Goal: Task Accomplishment & Management: Manage account settings

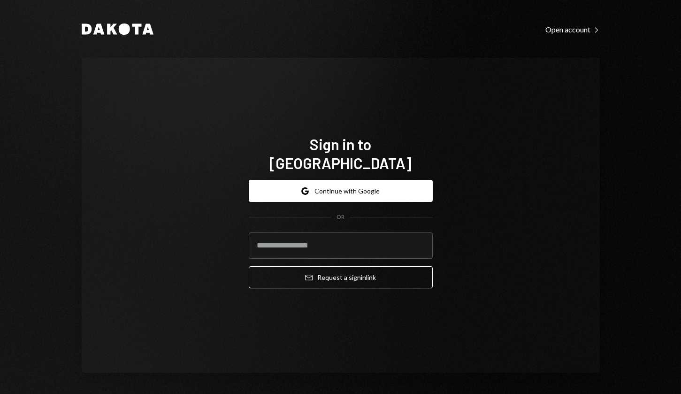
type input "**********"
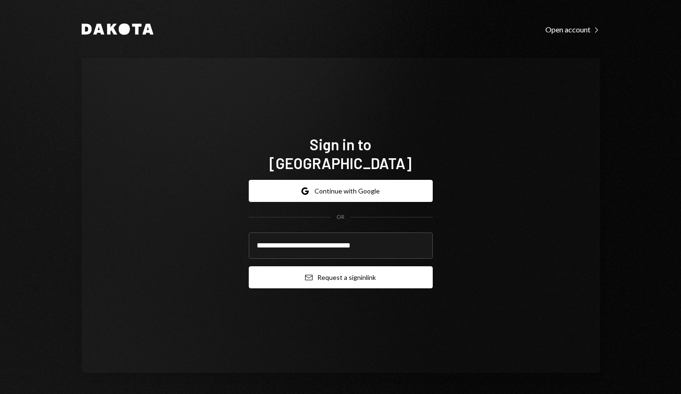
click at [317, 272] on button "Email Request a sign in link" at bounding box center [341, 277] width 184 height 22
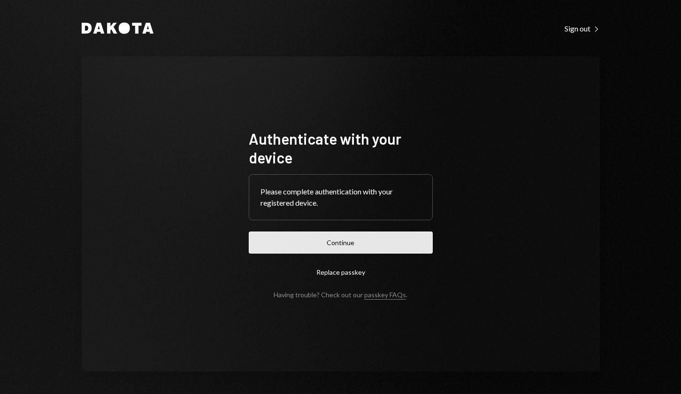
click at [352, 243] on button "Continue" at bounding box center [341, 242] width 184 height 22
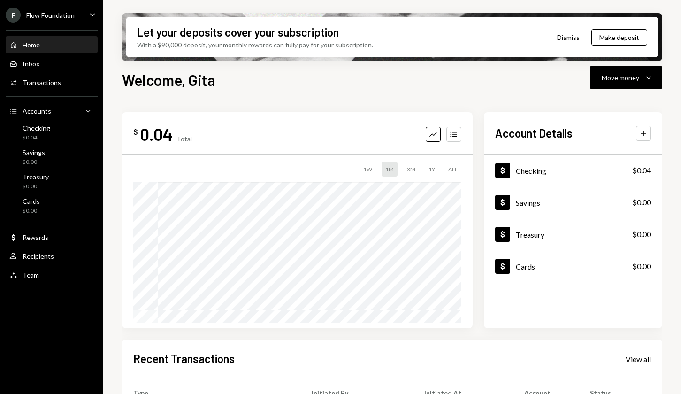
click at [91, 15] on icon "Caret Down" at bounding box center [92, 14] width 10 height 10
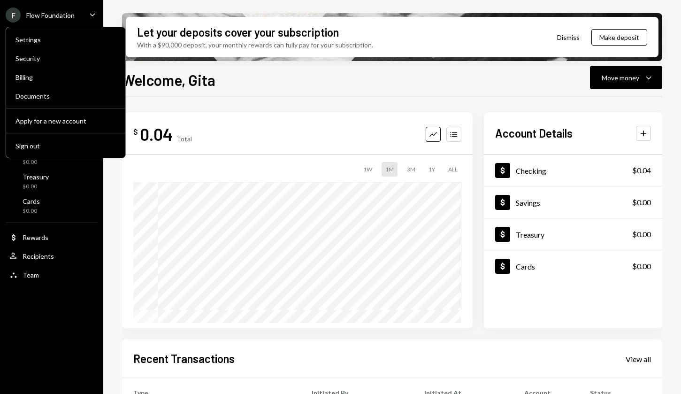
click at [213, 128] on div "$ 0.04 Total Graph Accounts" at bounding box center [297, 133] width 328 height 21
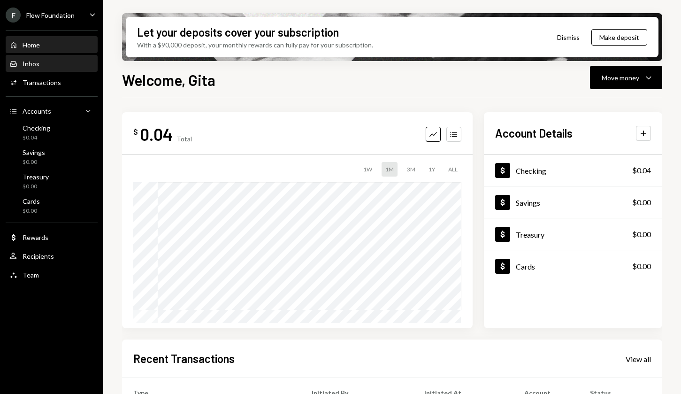
click at [59, 63] on div "Inbox Inbox" at bounding box center [51, 64] width 84 height 8
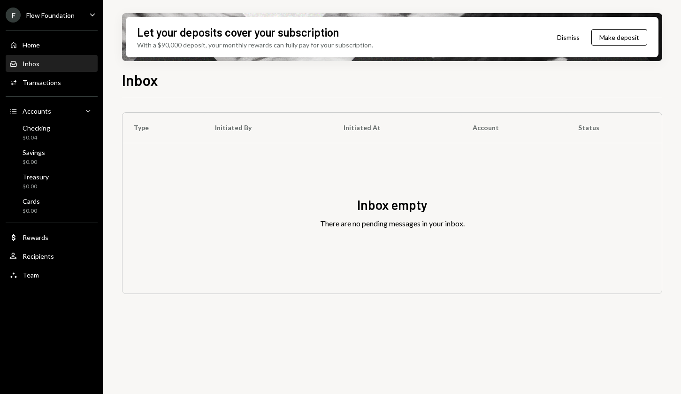
click at [89, 10] on icon "Caret Down" at bounding box center [92, 14] width 10 height 10
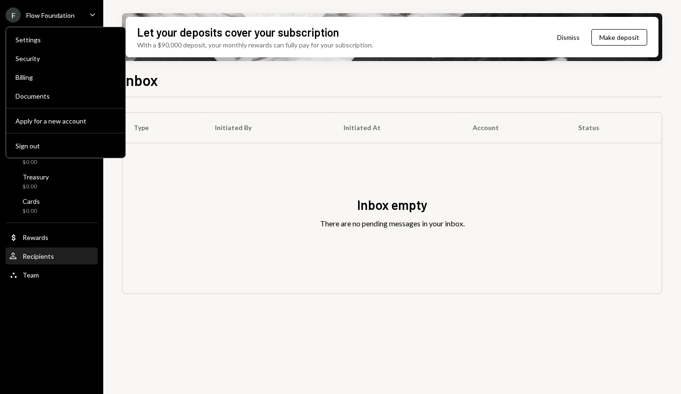
click at [78, 262] on div "User Recipients" at bounding box center [51, 256] width 84 height 16
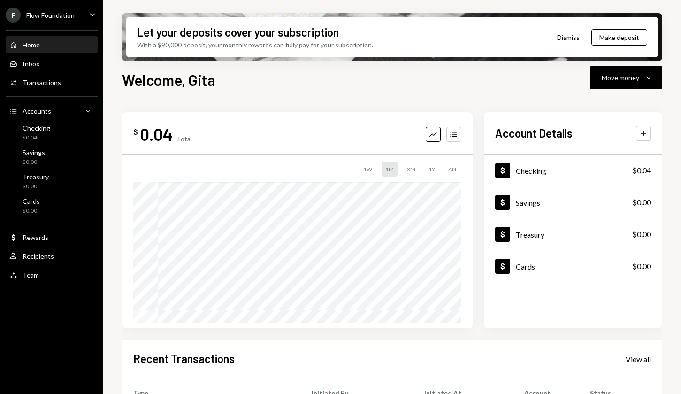
click at [83, 11] on div "F Flow Foundation Caret Down" at bounding box center [51, 15] width 103 height 15
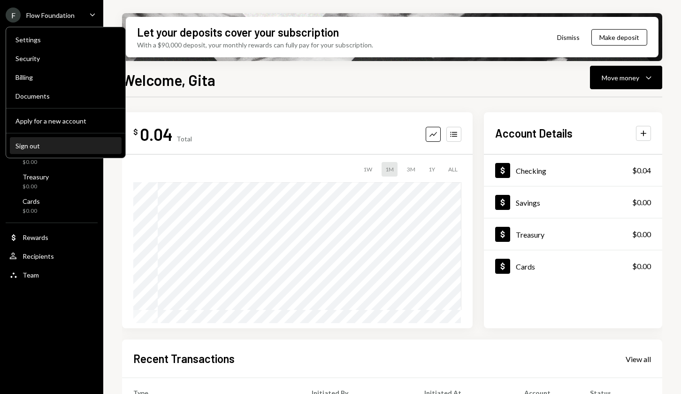
click at [29, 150] on button "Sign out" at bounding box center [66, 145] width 112 height 17
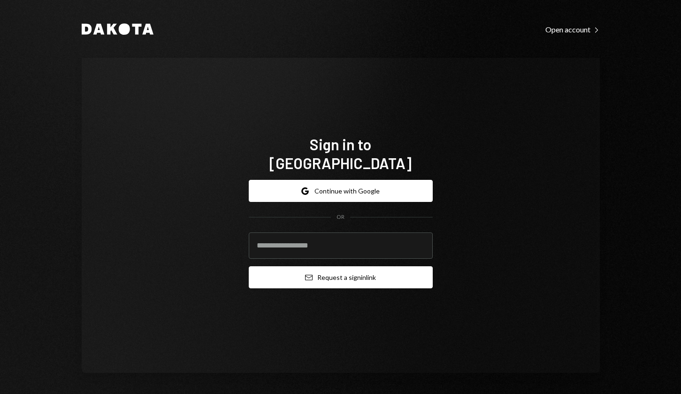
type input "**********"
click at [317, 271] on button "Email Request a sign in link" at bounding box center [341, 277] width 184 height 22
